Goal: Task Accomplishment & Management: Use online tool/utility

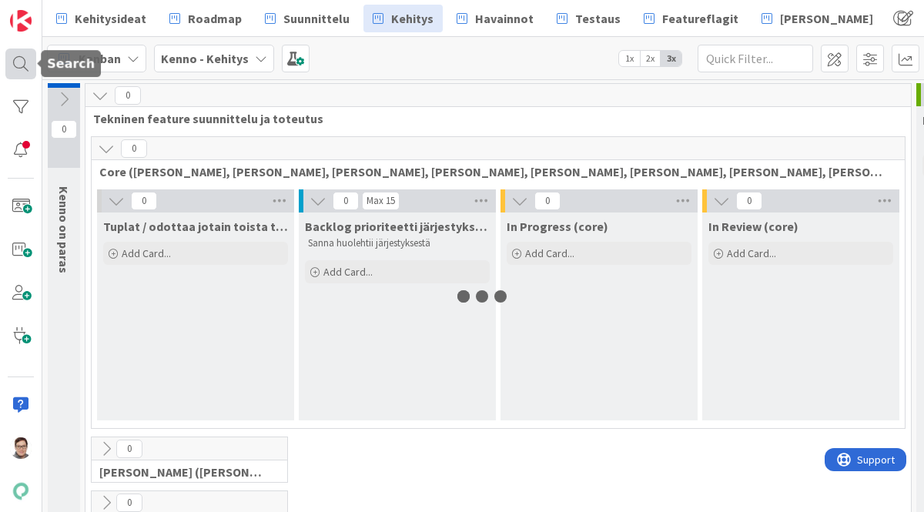
click at [20, 63] on div at bounding box center [20, 63] width 31 height 31
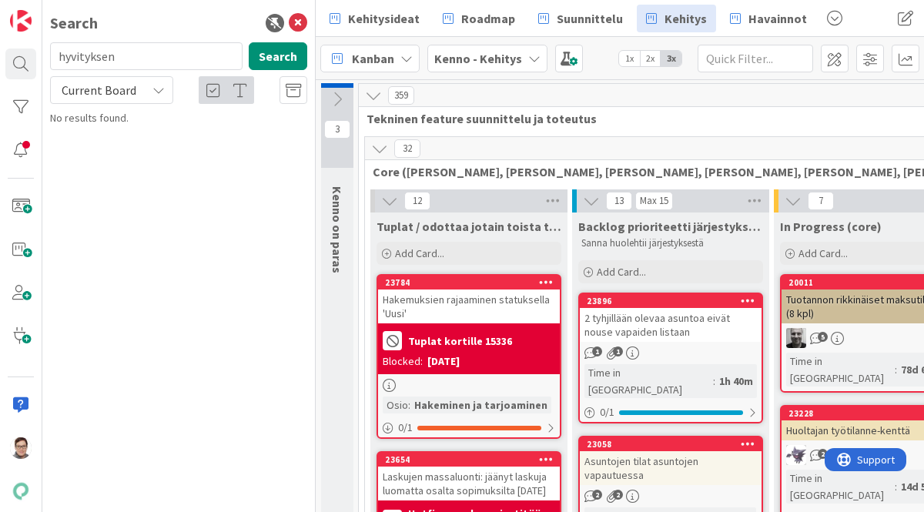
type input "hyvityksen"
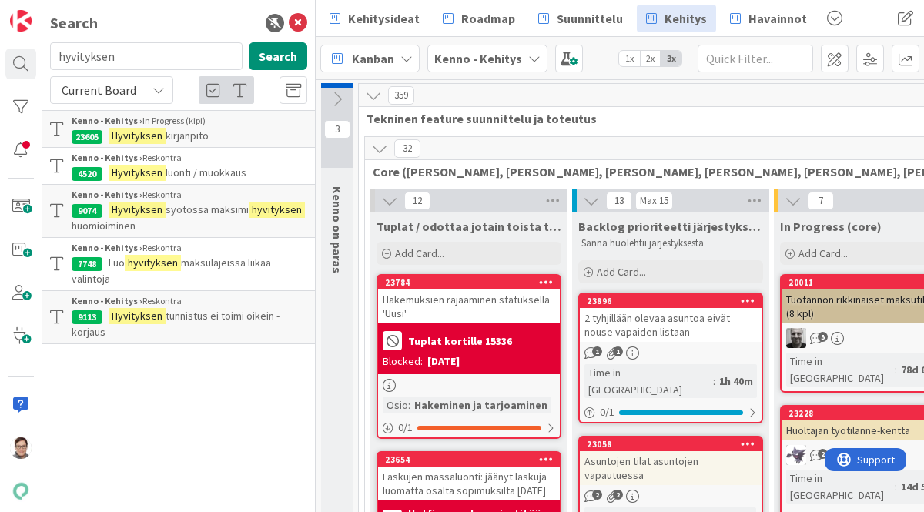
click at [108, 92] on span "Current Board" at bounding box center [99, 89] width 75 height 15
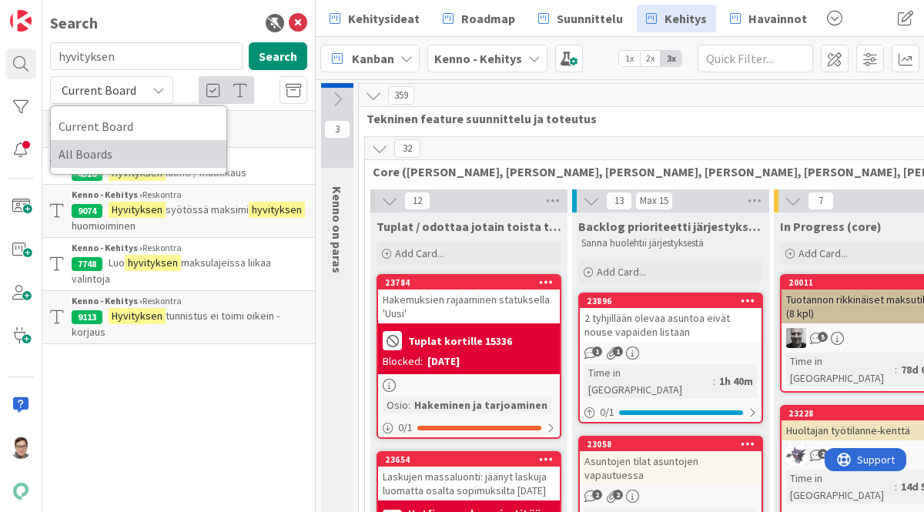
click at [119, 155] on span "All Boards" at bounding box center [139, 153] width 160 height 23
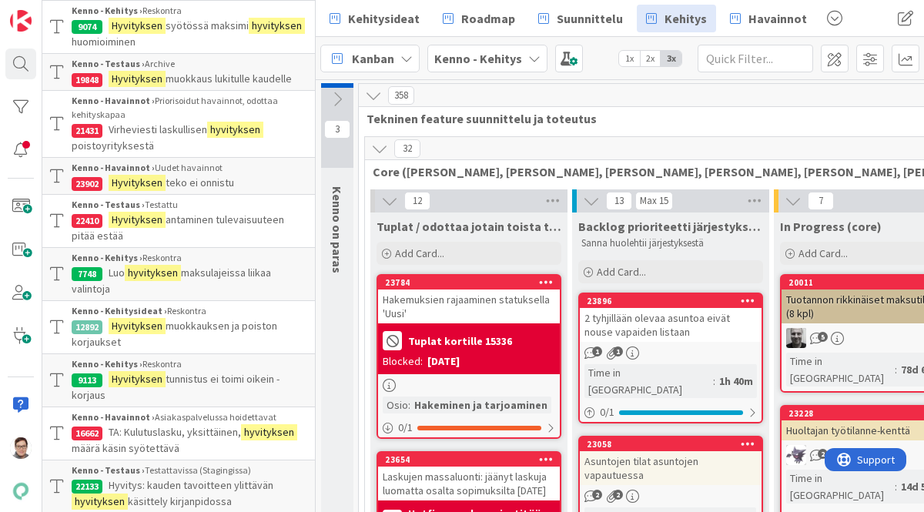
scroll to position [447, 0]
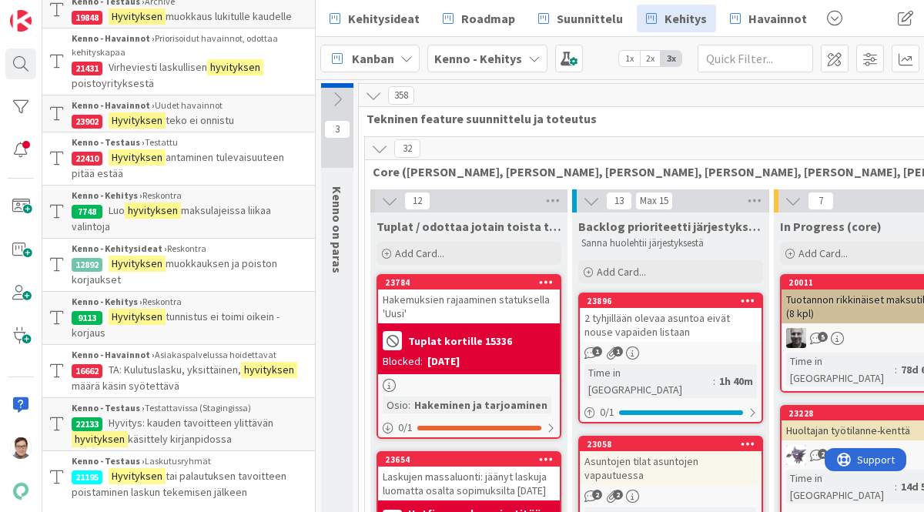
click at [226, 155] on span "antaminen tulevaisuuteen pitää estää" at bounding box center [178, 165] width 212 height 30
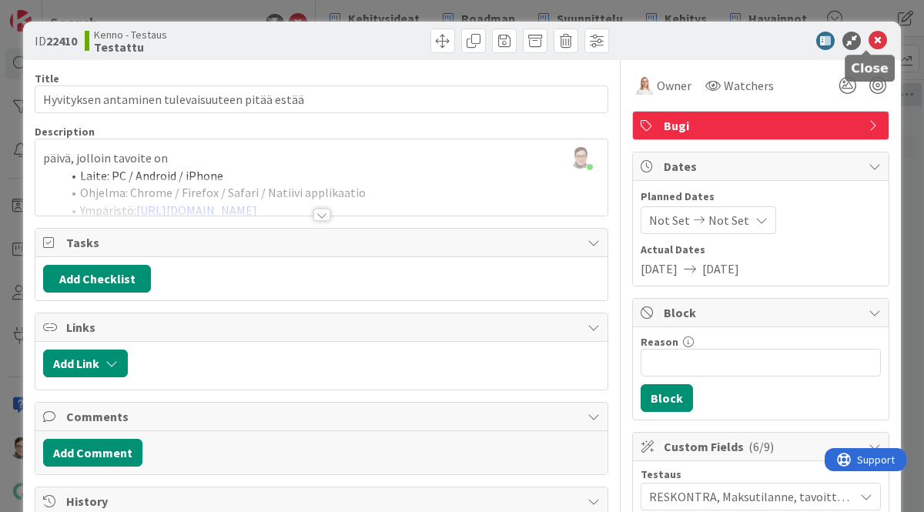
click at [868, 39] on icon at bounding box center [877, 41] width 18 height 18
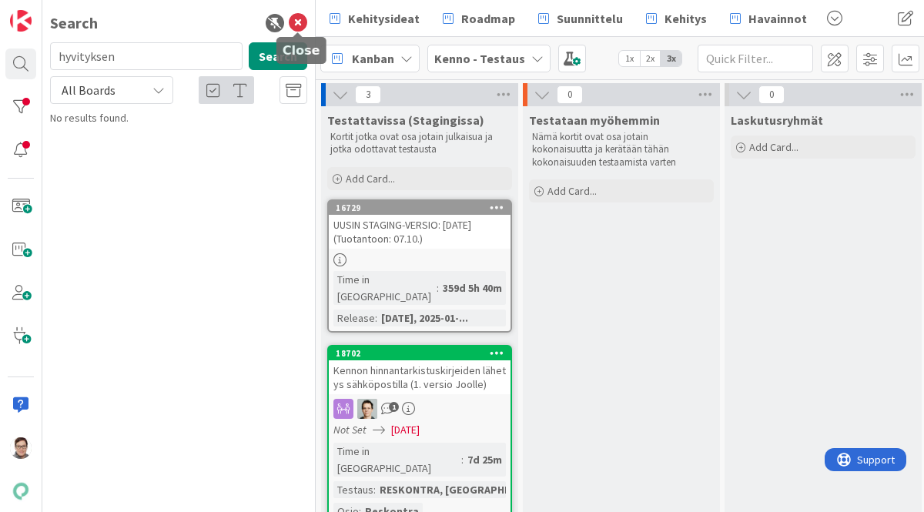
click at [296, 21] on icon at bounding box center [298, 23] width 18 height 18
